Goal: Navigation & Orientation: Find specific page/section

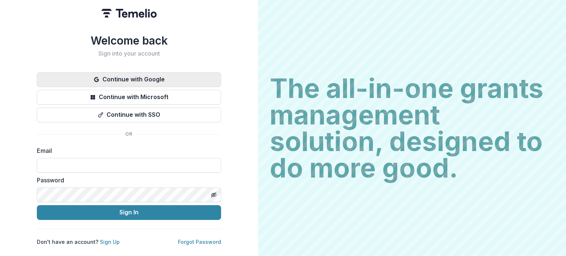
click at [139, 76] on button "Continue with Google" at bounding box center [129, 79] width 184 height 15
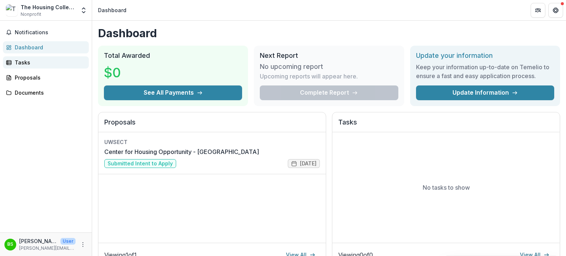
click at [24, 64] on div "Tasks" at bounding box center [49, 63] width 68 height 8
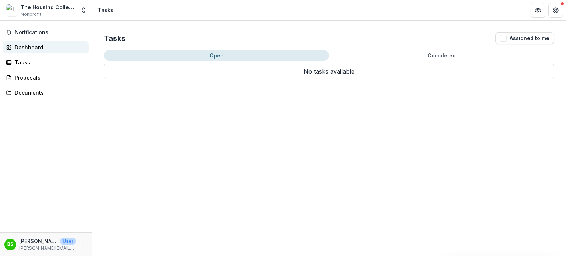
click at [32, 49] on div "Dashboard" at bounding box center [49, 47] width 68 height 8
